Goal: Transaction & Acquisition: Purchase product/service

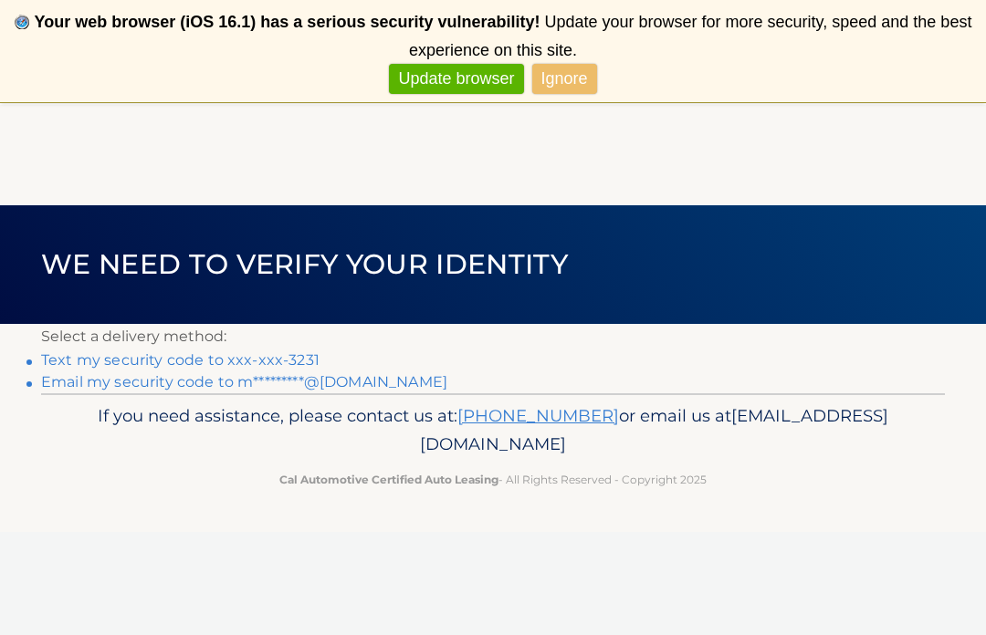
click at [294, 358] on link "Text my security code to xxx-xxx-3231" at bounding box center [180, 359] width 278 height 17
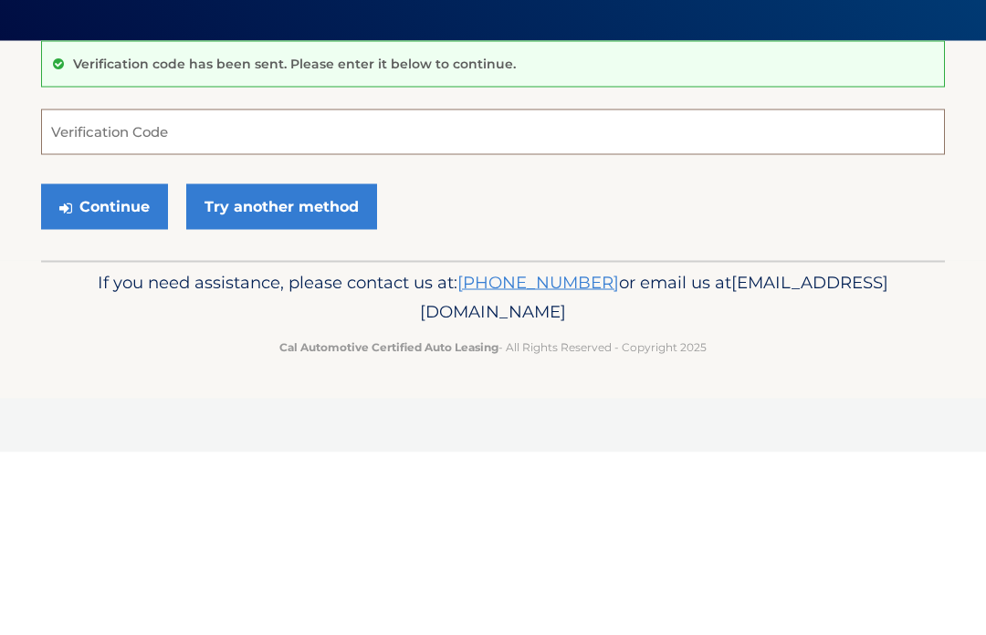
click at [705, 292] on input "Verification Code" at bounding box center [493, 315] width 904 height 46
click at [397, 292] on input "Verification Code" at bounding box center [493, 315] width 904 height 46
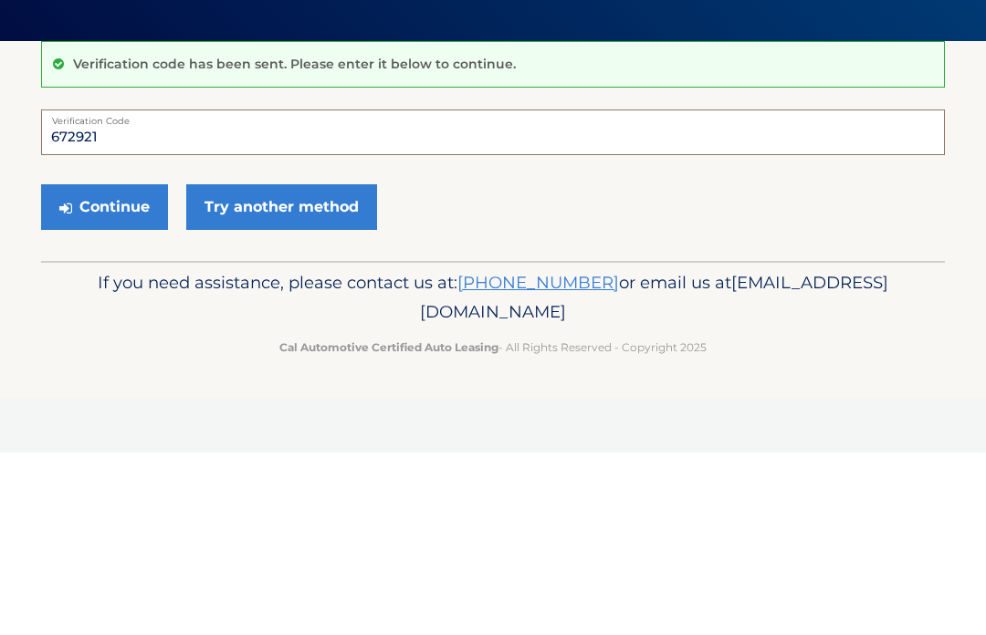
type input "672921"
click at [113, 367] on button "Continue" at bounding box center [104, 390] width 127 height 46
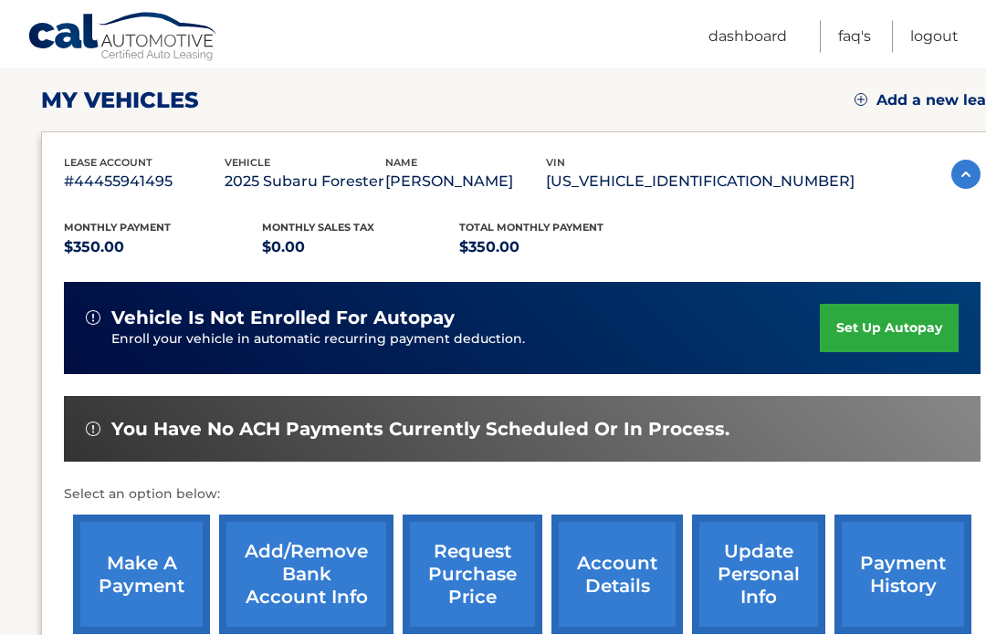
scroll to position [247, 0]
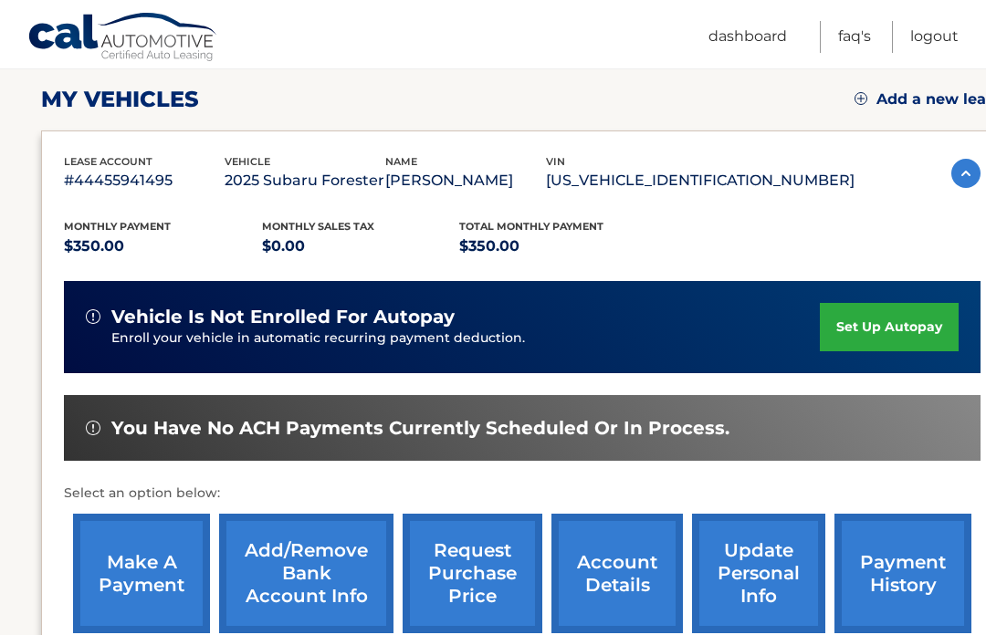
click at [155, 565] on link "make a payment" at bounding box center [141, 574] width 137 height 120
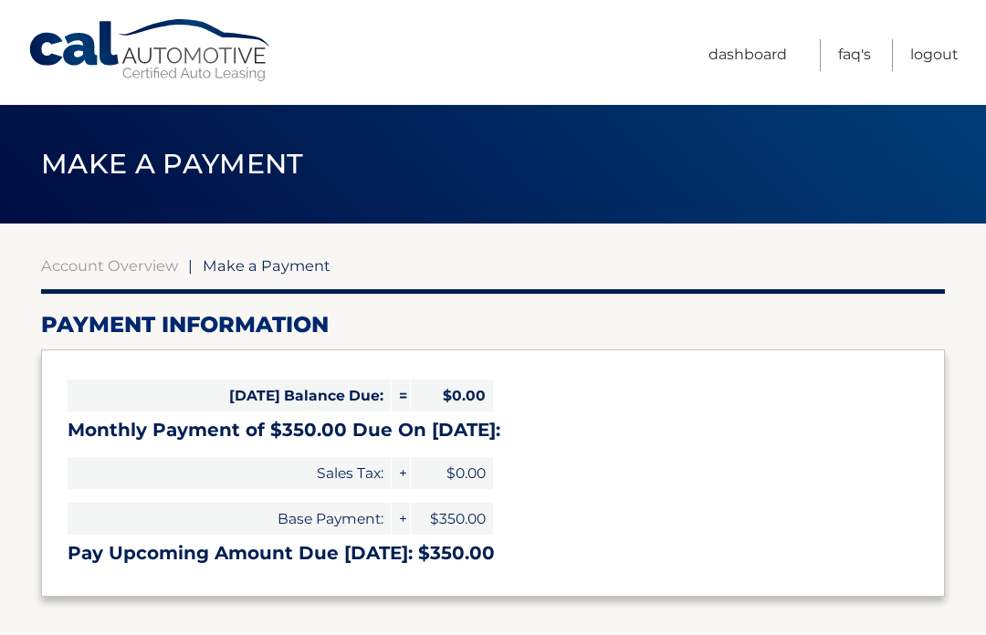
select select "YTFjM2RhODctOGNjZC00YTNkLWE4ZGQtNzljMjIzZDRkYmZk"
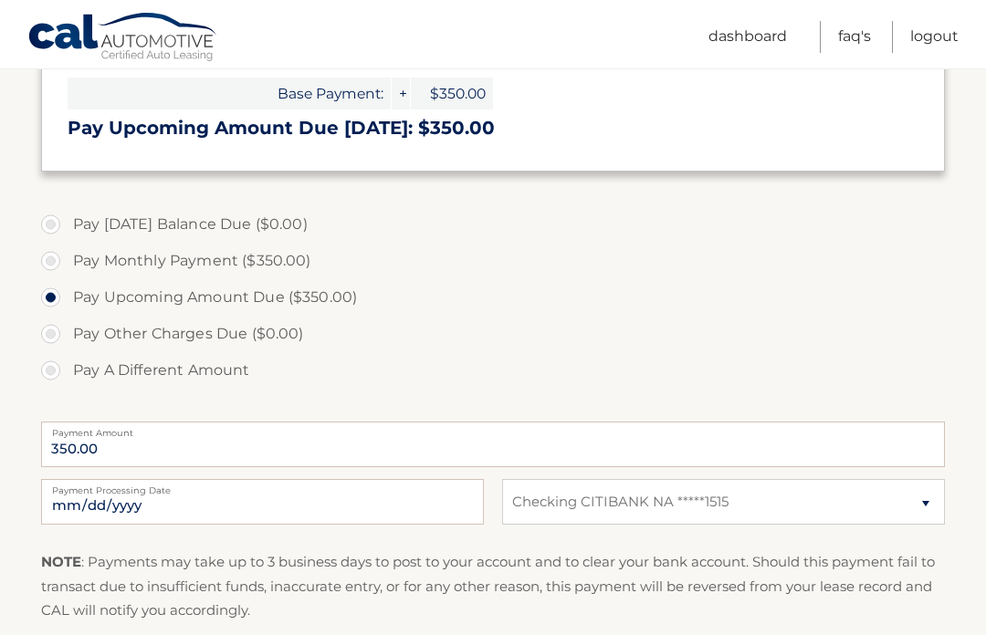
scroll to position [427, 0]
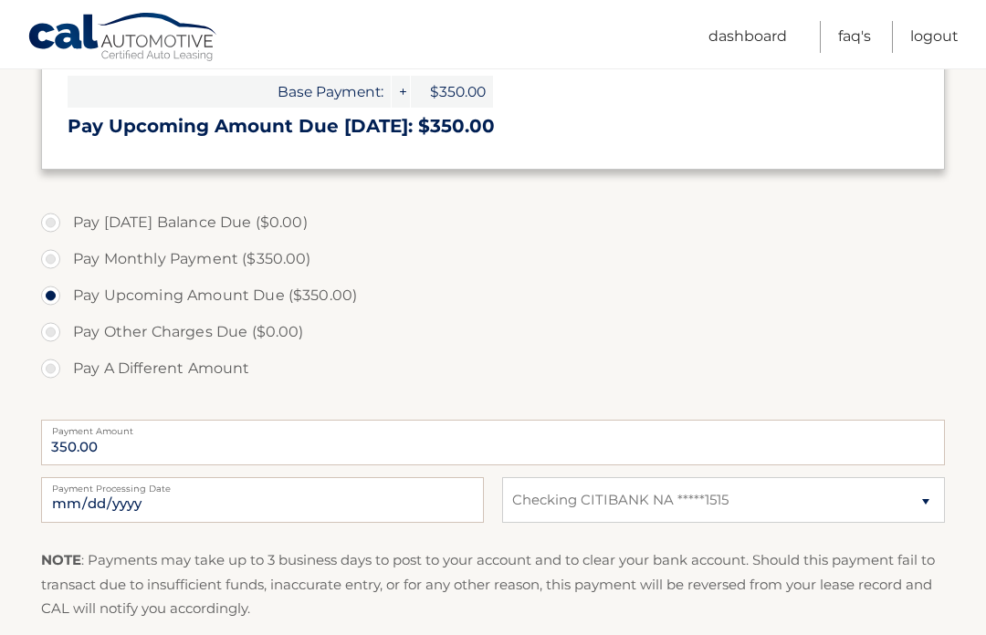
click at [48, 260] on label "Pay Monthly Payment ($350.00)" at bounding box center [493, 259] width 904 height 37
click at [48, 260] on input "Pay Monthly Payment ($350.00)" at bounding box center [57, 255] width 18 height 29
radio input "true"
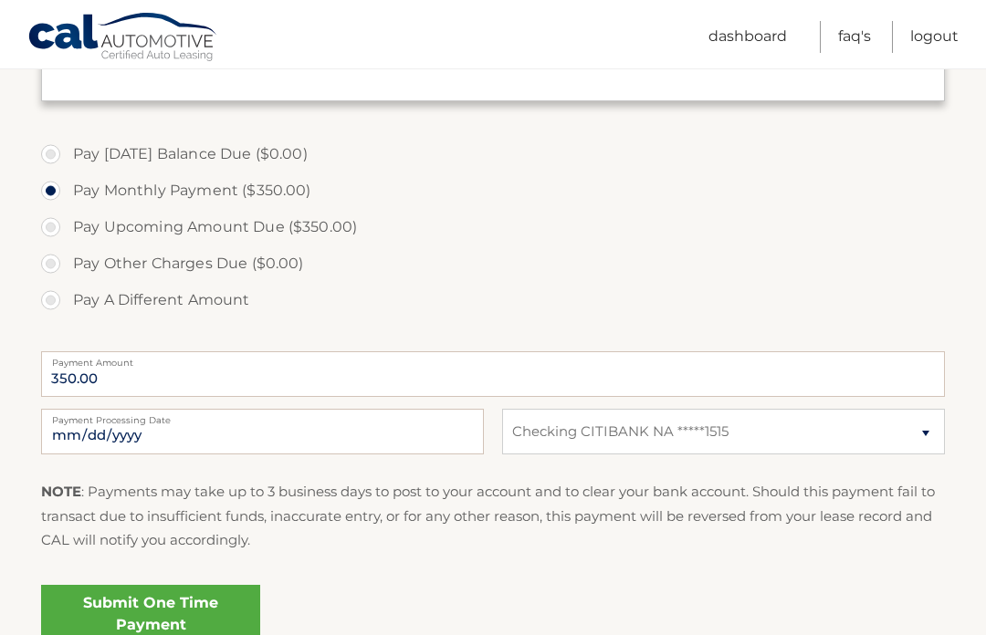
scroll to position [595, 0]
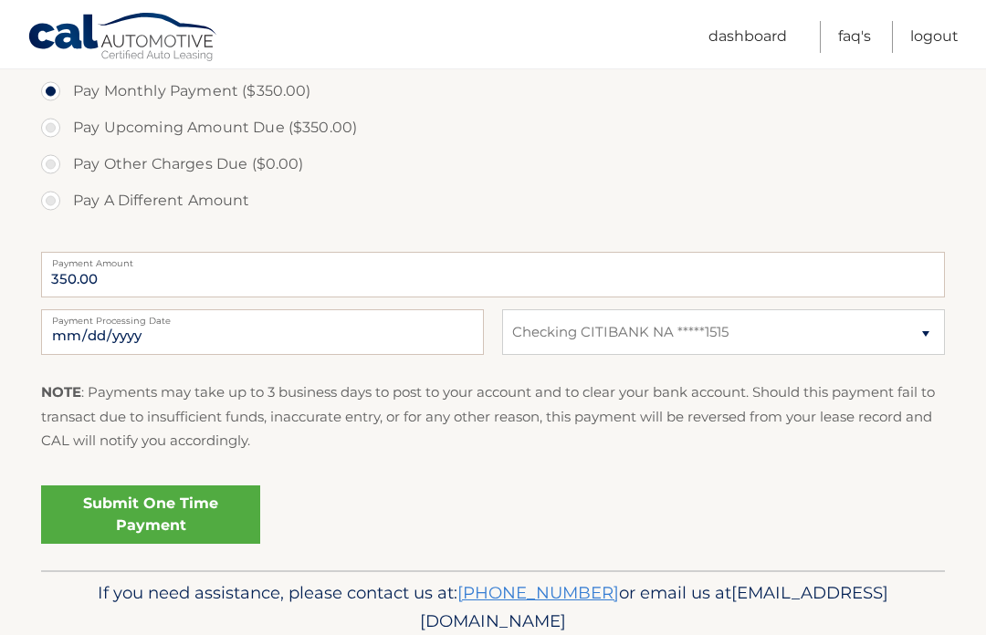
click at [150, 509] on link "Submit One Time Payment" at bounding box center [150, 515] width 219 height 58
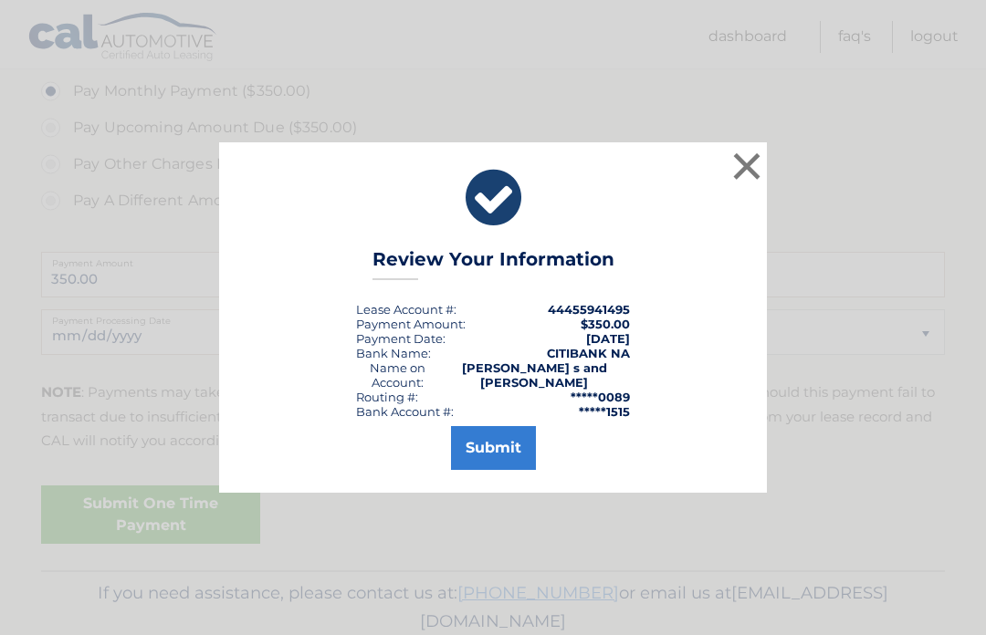
click at [476, 470] on button "Submit" at bounding box center [493, 448] width 85 height 44
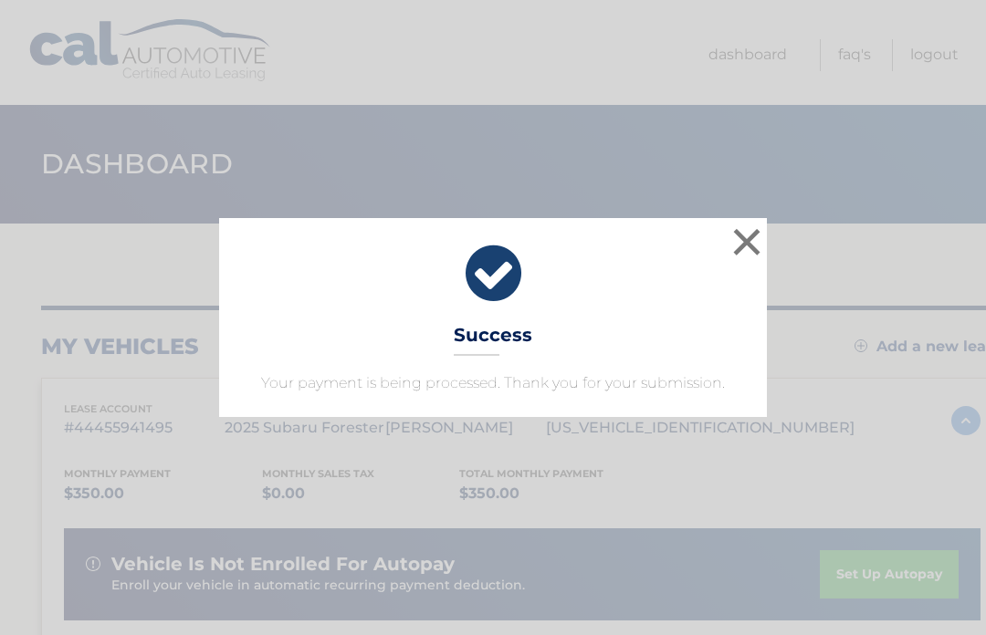
click at [738, 248] on button "×" at bounding box center [746, 242] width 37 height 37
